Goal: Task Accomplishment & Management: Use online tool/utility

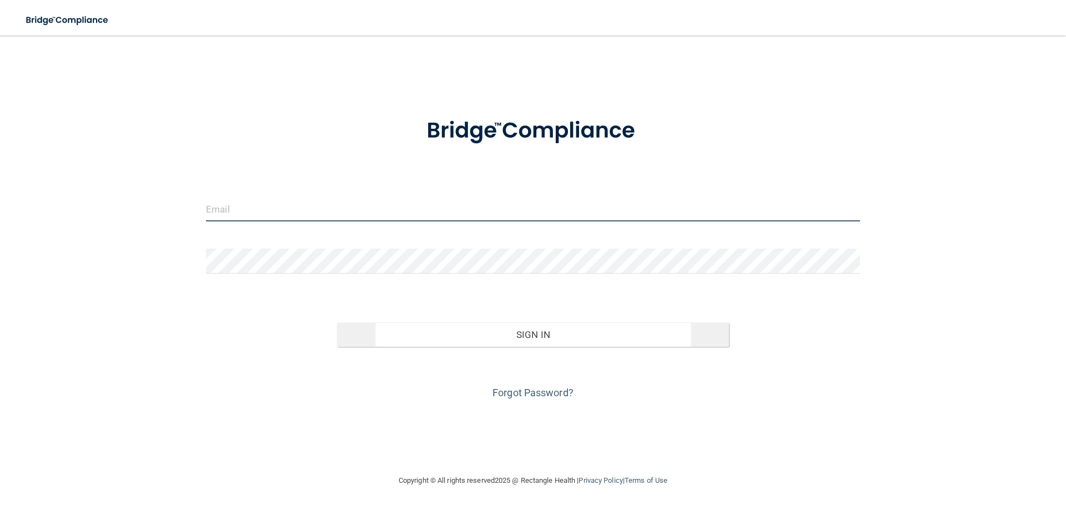
type input "[EMAIL_ADDRESS][DOMAIN_NAME]"
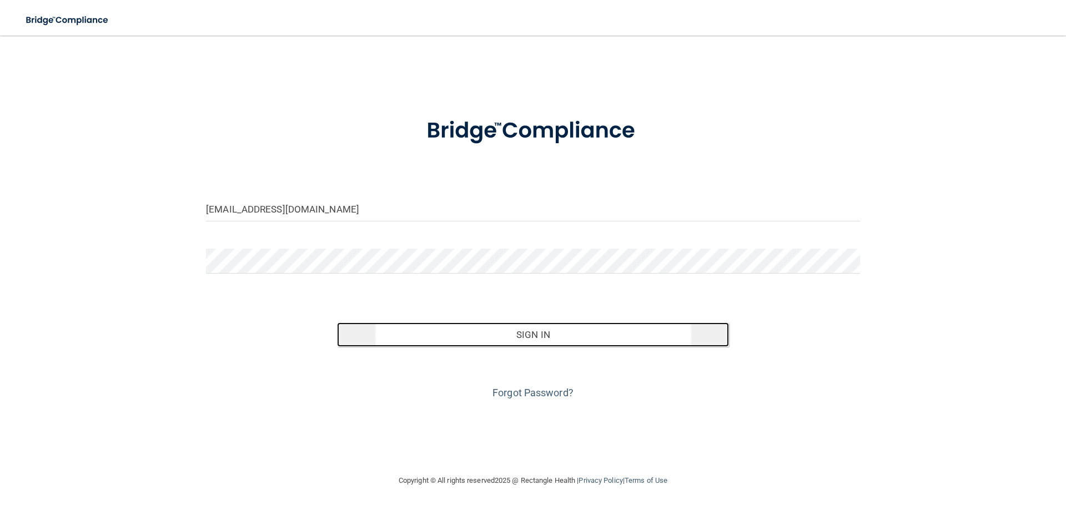
click at [533, 338] on button "Sign In" at bounding box center [533, 335] width 393 height 24
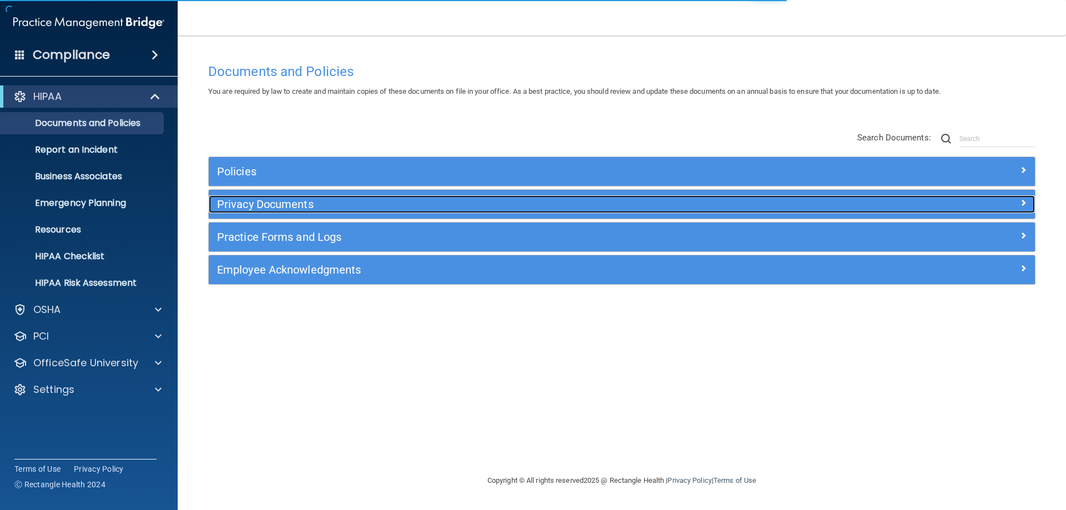
click at [276, 205] on h5 "Privacy Documents" at bounding box center [518, 204] width 603 height 12
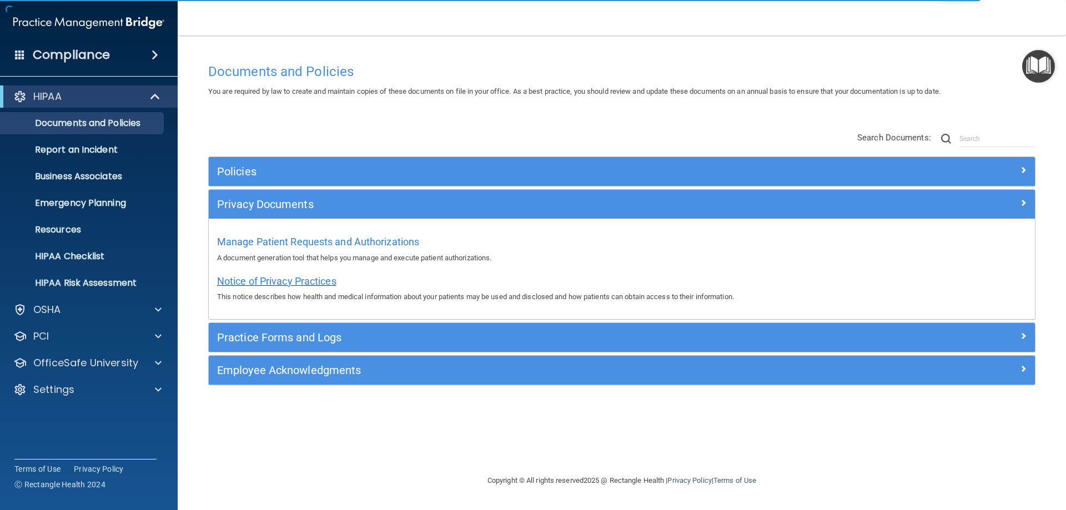
click at [272, 283] on span "Notice of Privacy Practices" at bounding box center [276, 281] width 119 height 12
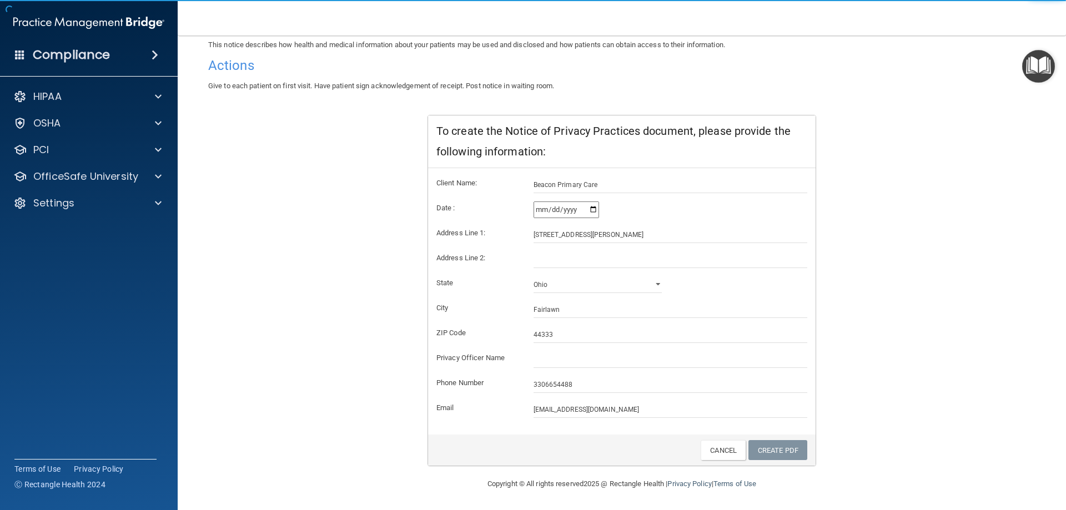
scroll to position [106, 0]
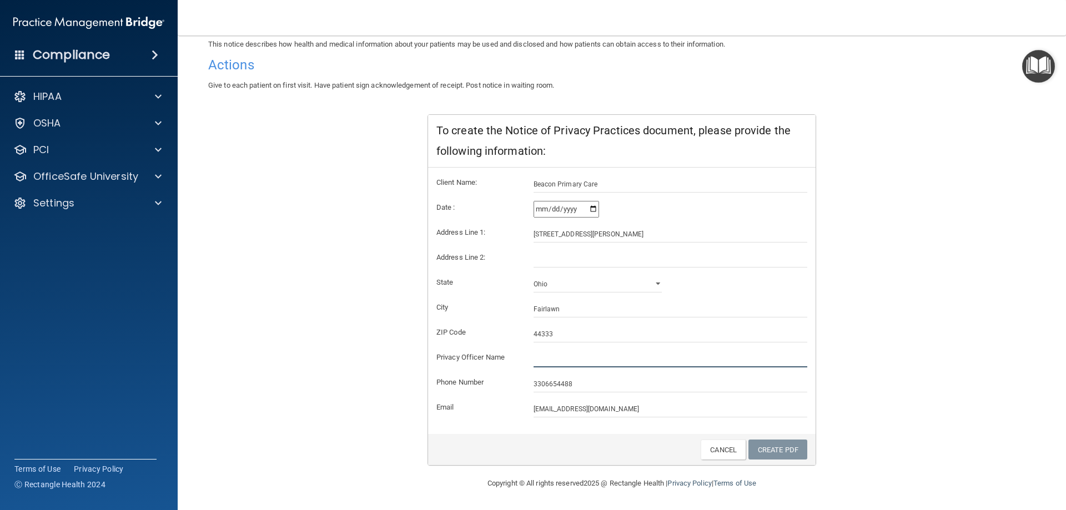
click at [560, 358] on input "text" at bounding box center [671, 359] width 274 height 17
type input "[PERSON_NAME], MD"
click at [754, 447] on link "Create PDF" at bounding box center [778, 450] width 59 height 21
